Goal: Task Accomplishment & Management: Manage account settings

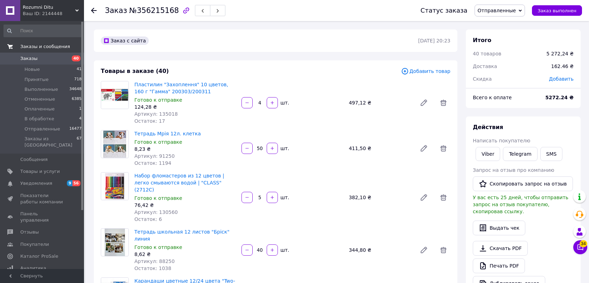
scroll to position [1975, 0]
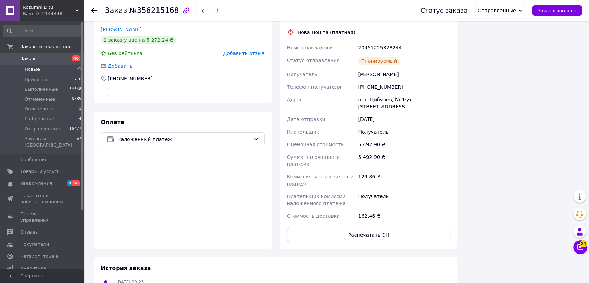
click at [28, 68] on span "Новые" at bounding box center [32, 69] width 15 height 6
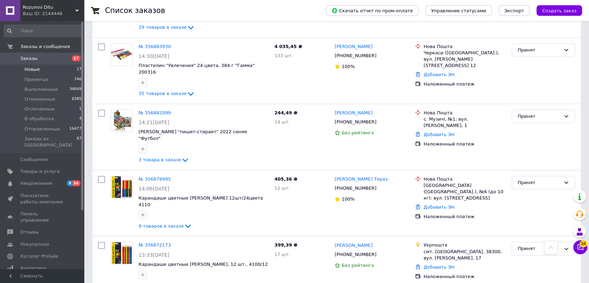
click at [53, 71] on li "Новые 17" at bounding box center [43, 69] width 86 height 10
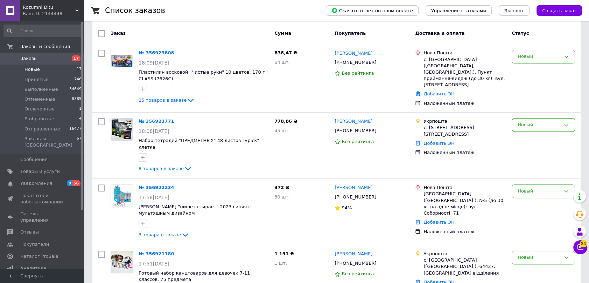
scroll to position [37, 0]
